Goal: Task Accomplishment & Management: Use online tool/utility

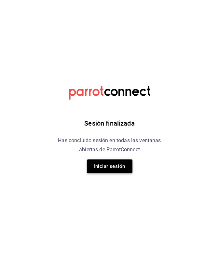
click at [118, 170] on button "Iniciar sesión" at bounding box center [110, 167] width 46 height 14
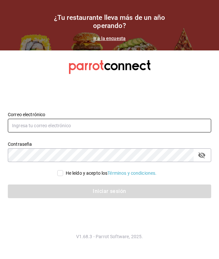
type input "[EMAIL_ADDRESS][DOMAIN_NAME]"
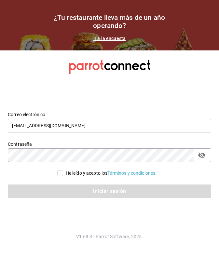
click at [58, 173] on input "He leído y acepto los Términos y condiciones." at bounding box center [60, 173] width 6 height 6
checkbox input "true"
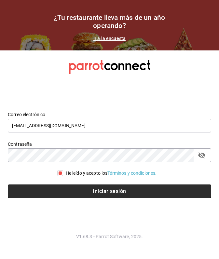
click at [82, 198] on button "Iniciar sesión" at bounding box center [110, 192] width 204 height 14
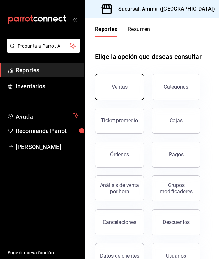
click at [123, 96] on button "Ventas" at bounding box center [119, 87] width 49 height 26
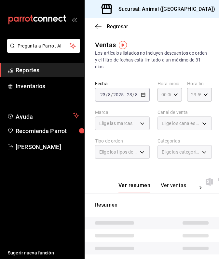
click at [138, 98] on div "2025-08-23 23 / 8 / 2025 - 2025-08-23 23 / 8 / 2025" at bounding box center [122, 95] width 55 height 14
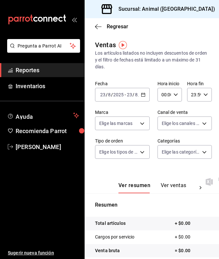
click at [138, 98] on div "2025-08-23 23 / 8 / 2025 - 2025-08-23 23 / 8 / 2025" at bounding box center [122, 95] width 55 height 14
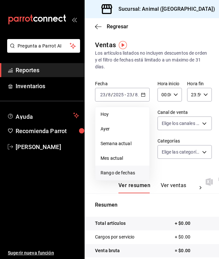
click at [125, 174] on span "Rango de fechas" at bounding box center [123, 173] width 44 height 7
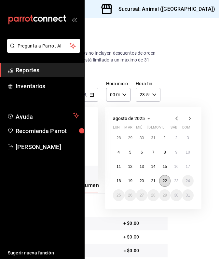
scroll to position [0, 51]
click at [167, 182] on button "22" at bounding box center [164, 181] width 11 height 12
click at [178, 184] on button "23" at bounding box center [176, 181] width 11 height 12
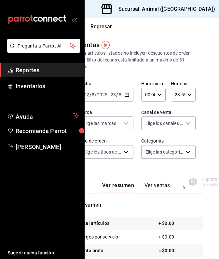
scroll to position [0, 17]
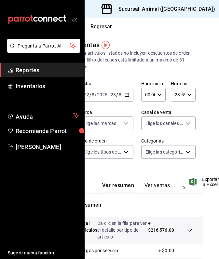
click at [161, 95] on icon "button" at bounding box center [159, 95] width 5 height 5
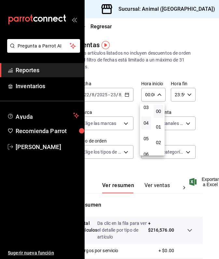
scroll to position [55, 0]
click at [147, 137] on span "05" at bounding box center [146, 134] width 2 height 5
type input "05:00"
click at [161, 172] on div at bounding box center [109, 129] width 219 height 259
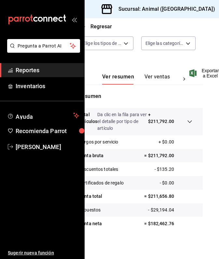
scroll to position [109, 17]
click at [189, 4] on div "Sucursal: Animal (Puebla)" at bounding box center [159, 9] width 138 height 18
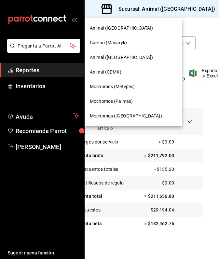
click at [121, 101] on span "Mochomos (Palmas)" at bounding box center [111, 101] width 43 height 7
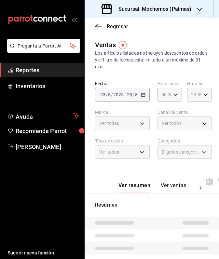
type input "05:00"
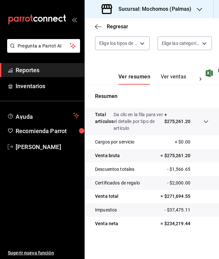
scroll to position [109, 0]
click at [198, 9] on icon "button" at bounding box center [199, 9] width 5 height 5
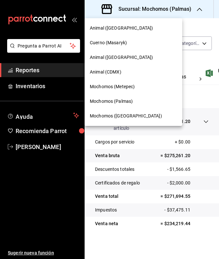
click at [117, 85] on span "Mochomos (Metepec)" at bounding box center [112, 86] width 45 height 7
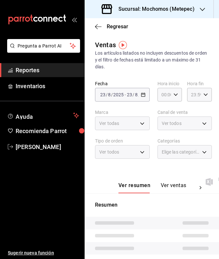
type input "05:00"
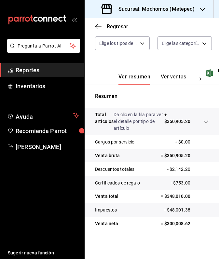
scroll to position [109, 0]
click at [207, 121] on icon at bounding box center [206, 121] width 5 height 5
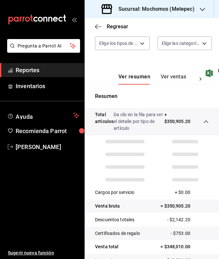
click at [207, 121] on icon at bounding box center [206, 121] width 5 height 5
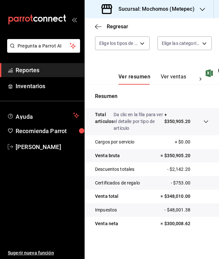
click at [209, 121] on icon at bounding box center [206, 121] width 5 height 5
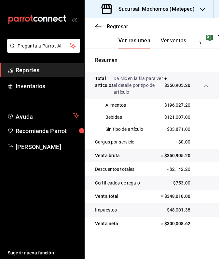
scroll to position [145, 0]
click at [204, 8] on icon "button" at bounding box center [202, 9] width 5 height 3
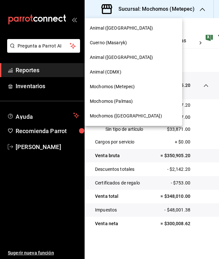
click at [112, 60] on span "Animal (St Regis)" at bounding box center [121, 57] width 63 height 7
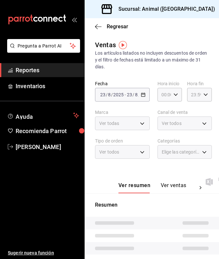
type input "05:00"
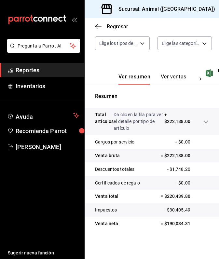
scroll to position [109, 0]
click at [219, 8] on icon "button" at bounding box center [223, 9] width 5 height 5
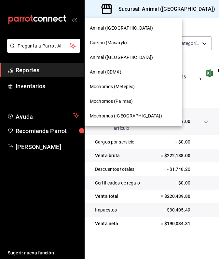
click at [99, 76] on div "Animal (CDMX)" at bounding box center [134, 72] width 98 height 15
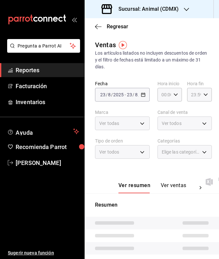
type input "05:00"
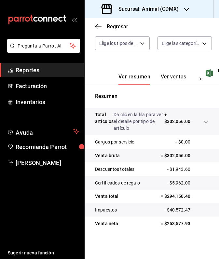
scroll to position [109, 0]
